Goal: Task Accomplishment & Management: Use online tool/utility

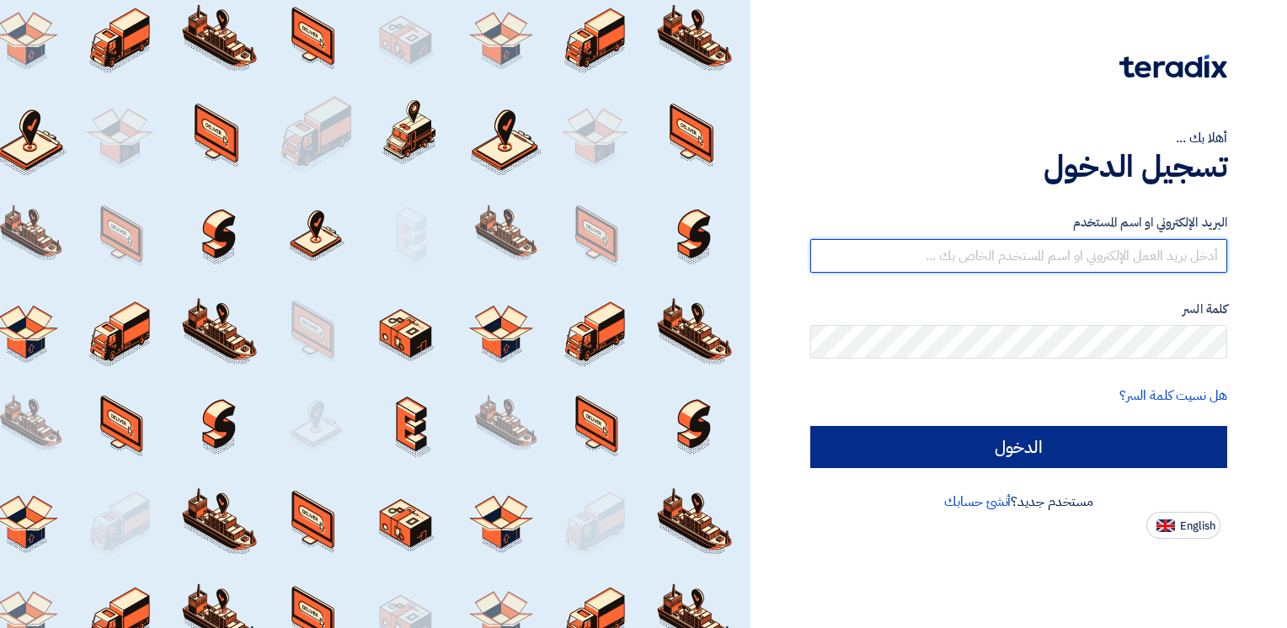
type input "[PERSON_NAME][EMAIL_ADDRESS][DOMAIN_NAME]"
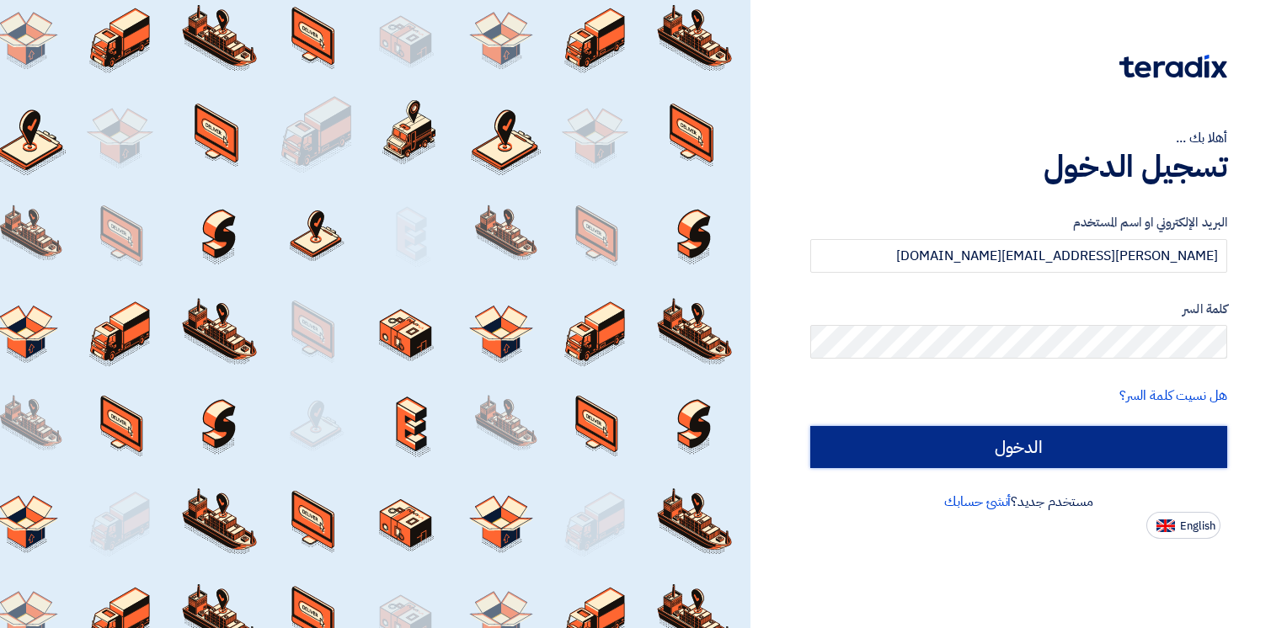
click at [1069, 440] on input "الدخول" at bounding box center [1018, 447] width 417 height 42
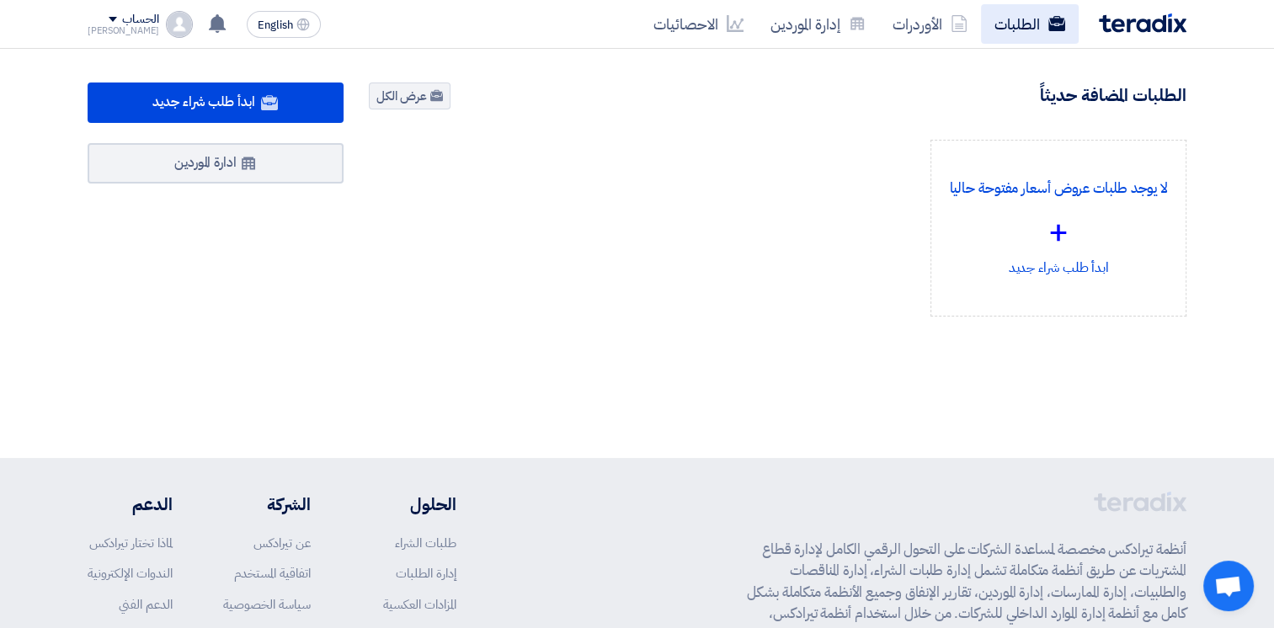
click at [1017, 30] on link "الطلبات" at bounding box center [1030, 24] width 98 height 40
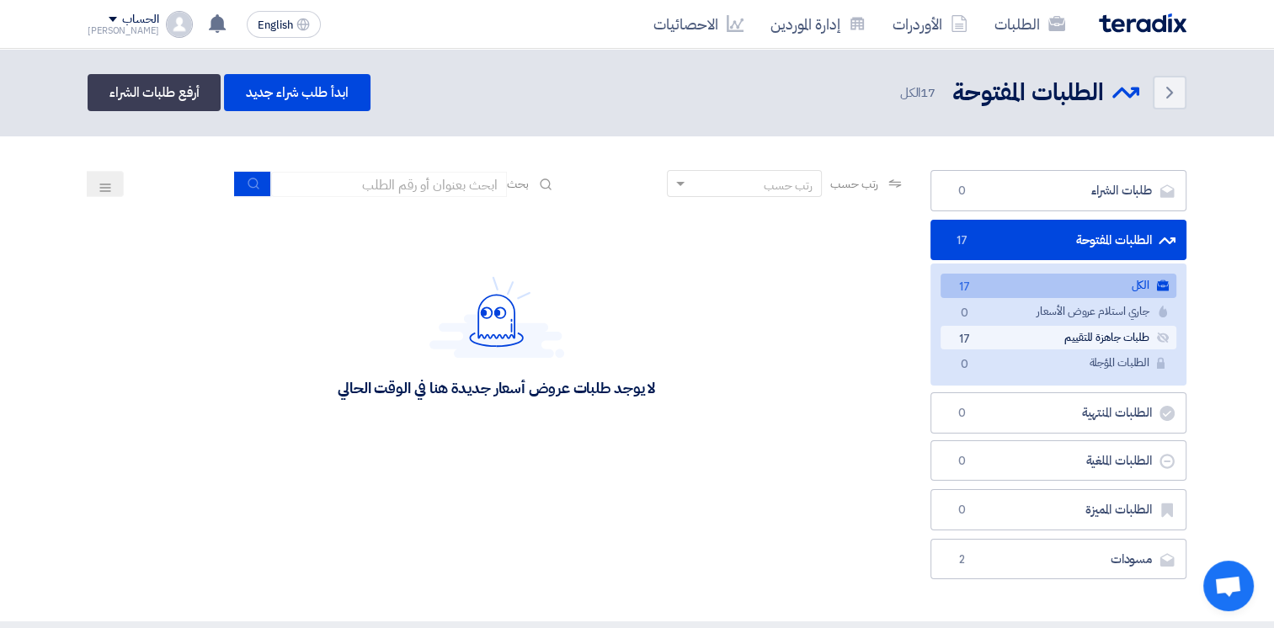
click at [1078, 335] on link "طلبات جاهزة للتقييم طلبات جاهزة للتقييم 17" at bounding box center [1059, 338] width 236 height 24
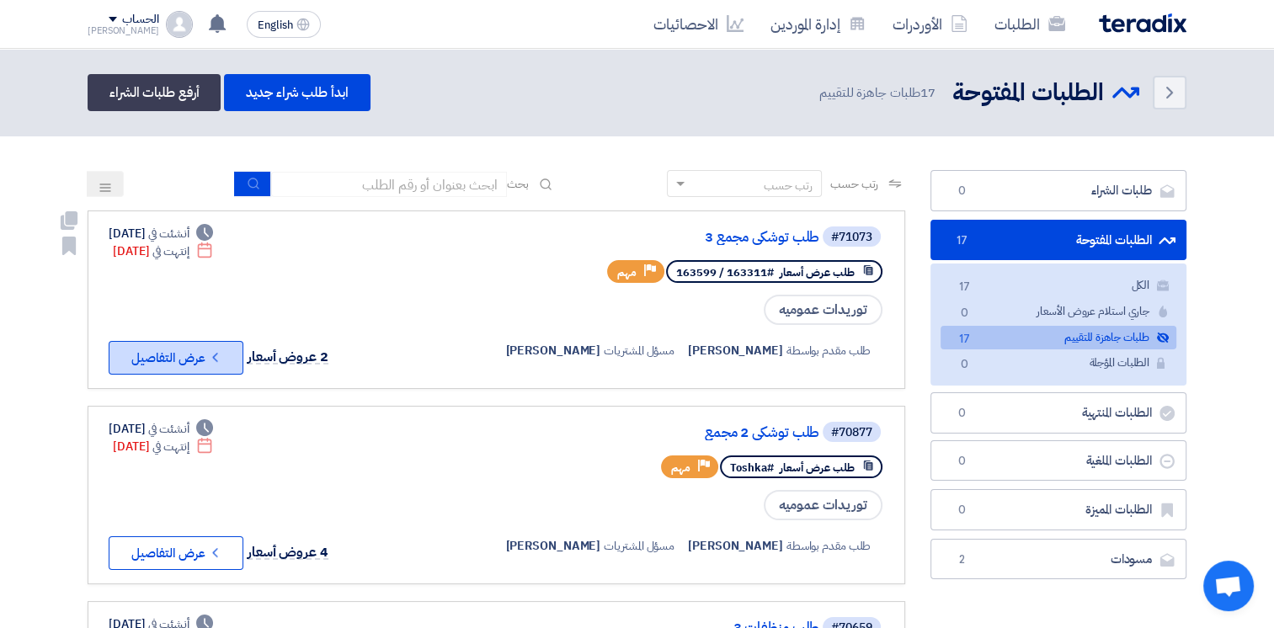
click at [199, 353] on button "Check details عرض التفاصيل" at bounding box center [176, 358] width 135 height 34
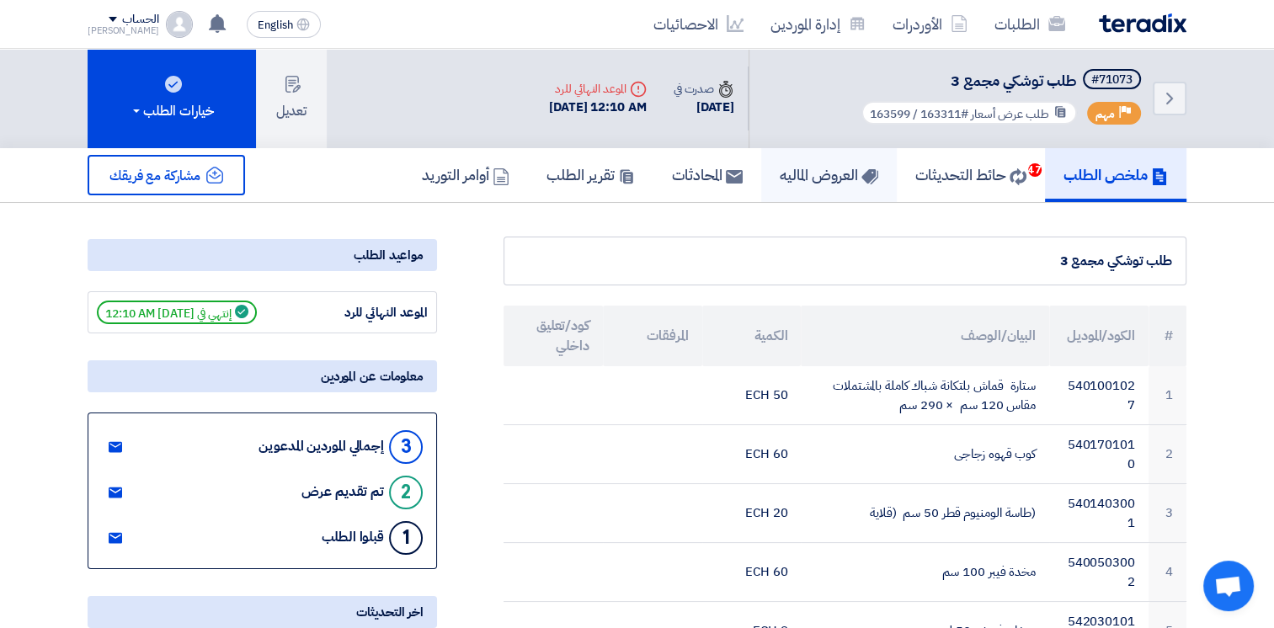
click at [832, 180] on h5 "العروض الماليه" at bounding box center [829, 174] width 99 height 19
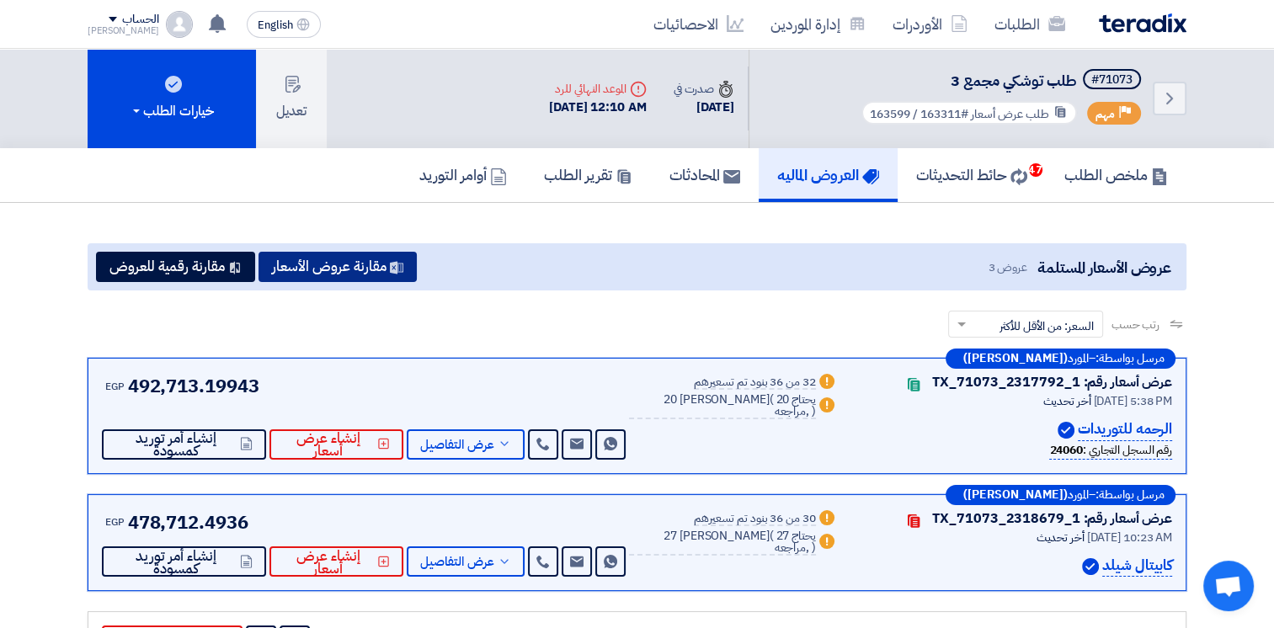
click at [376, 273] on button "مقارنة عروض الأسعار" at bounding box center [338, 267] width 158 height 30
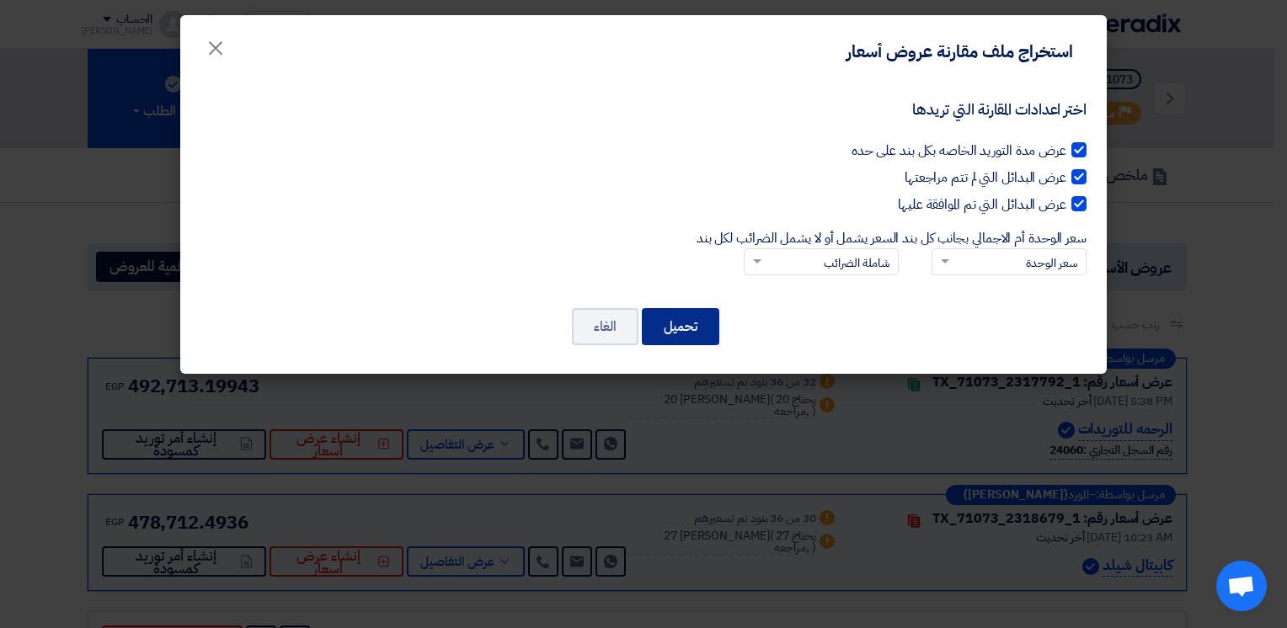
click at [687, 328] on button "تحميل" at bounding box center [680, 326] width 77 height 37
